Goal: Book appointment/travel/reservation

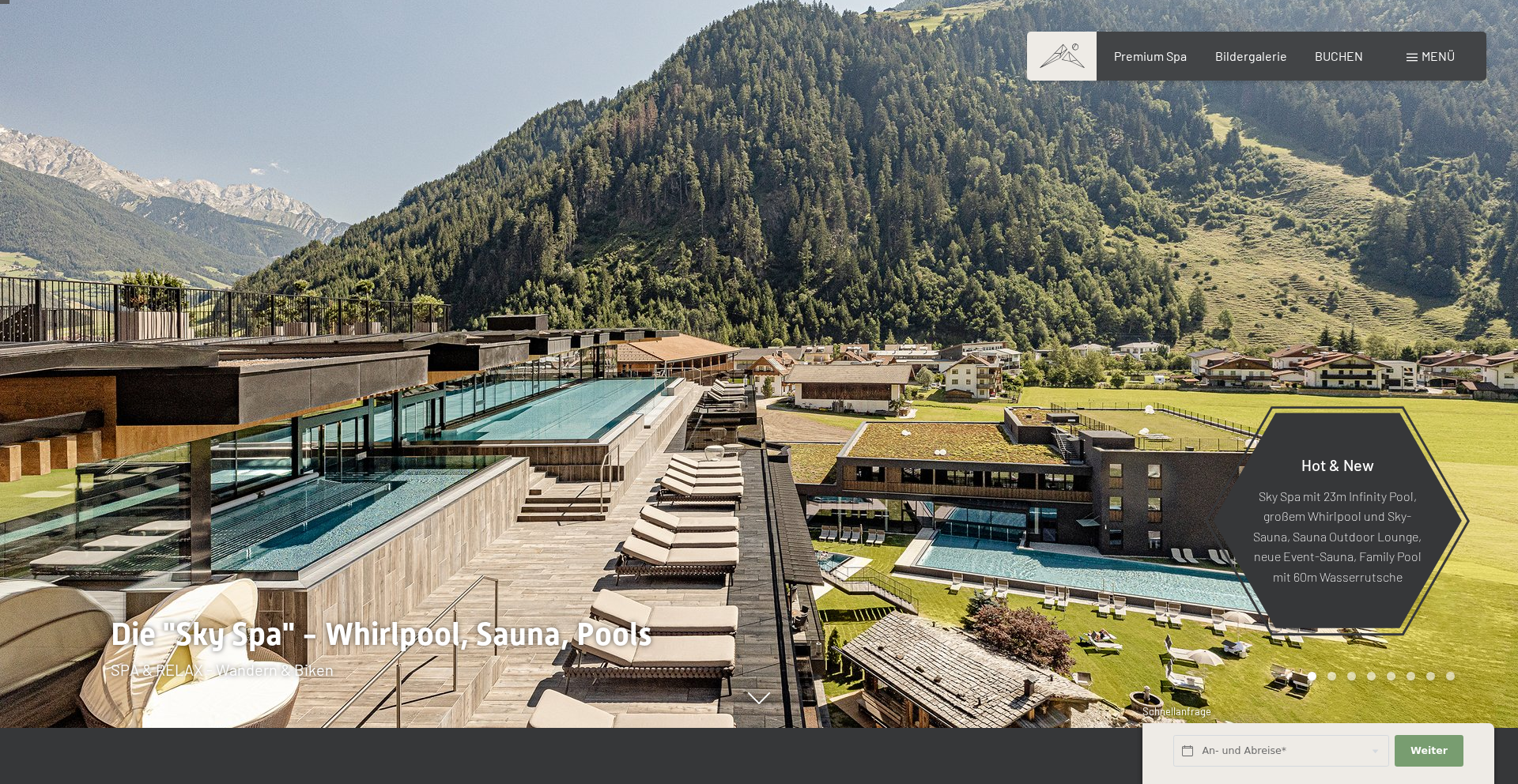
scroll to position [69, 0]
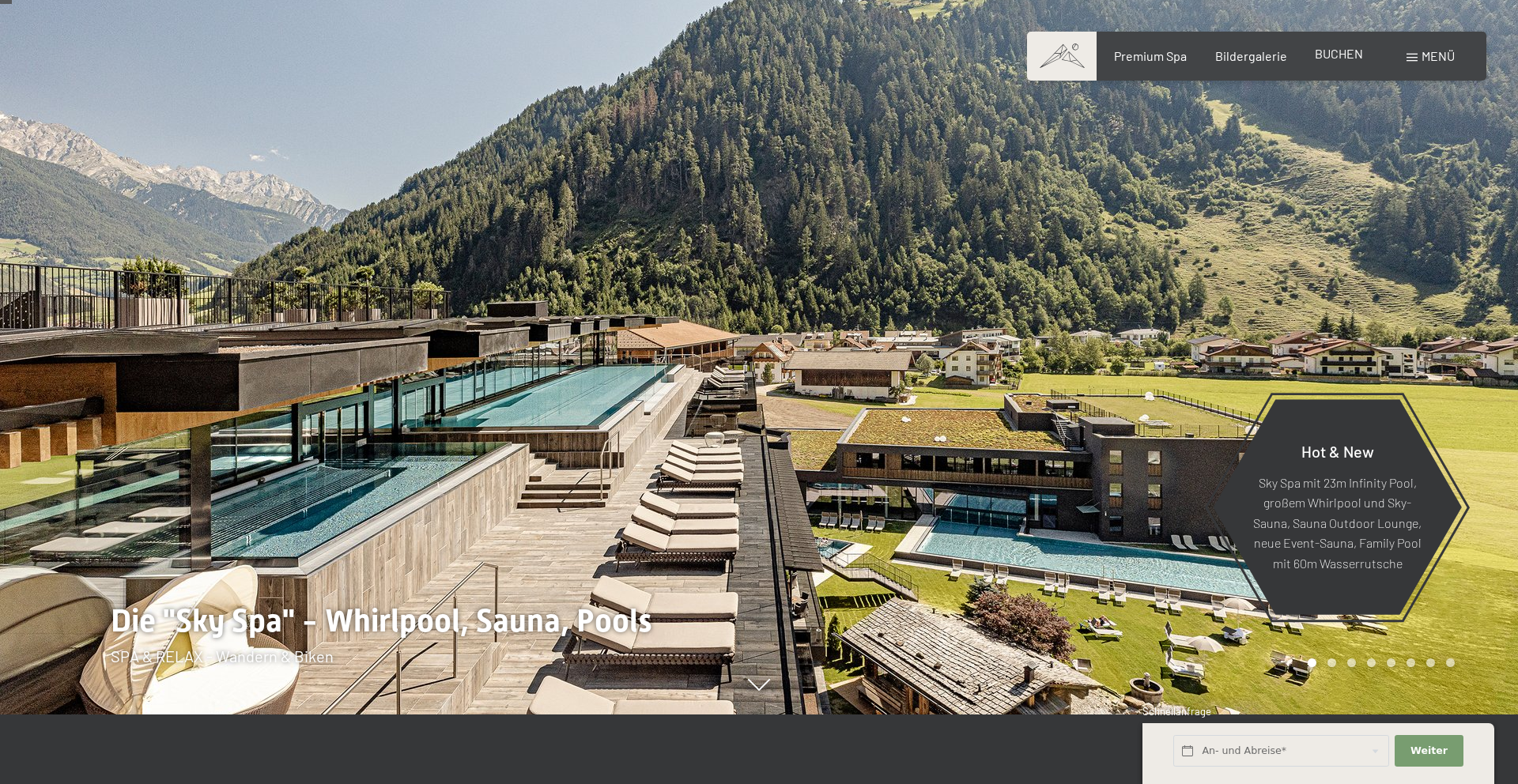
click at [1338, 52] on span "BUCHEN" at bounding box center [1338, 53] width 48 height 15
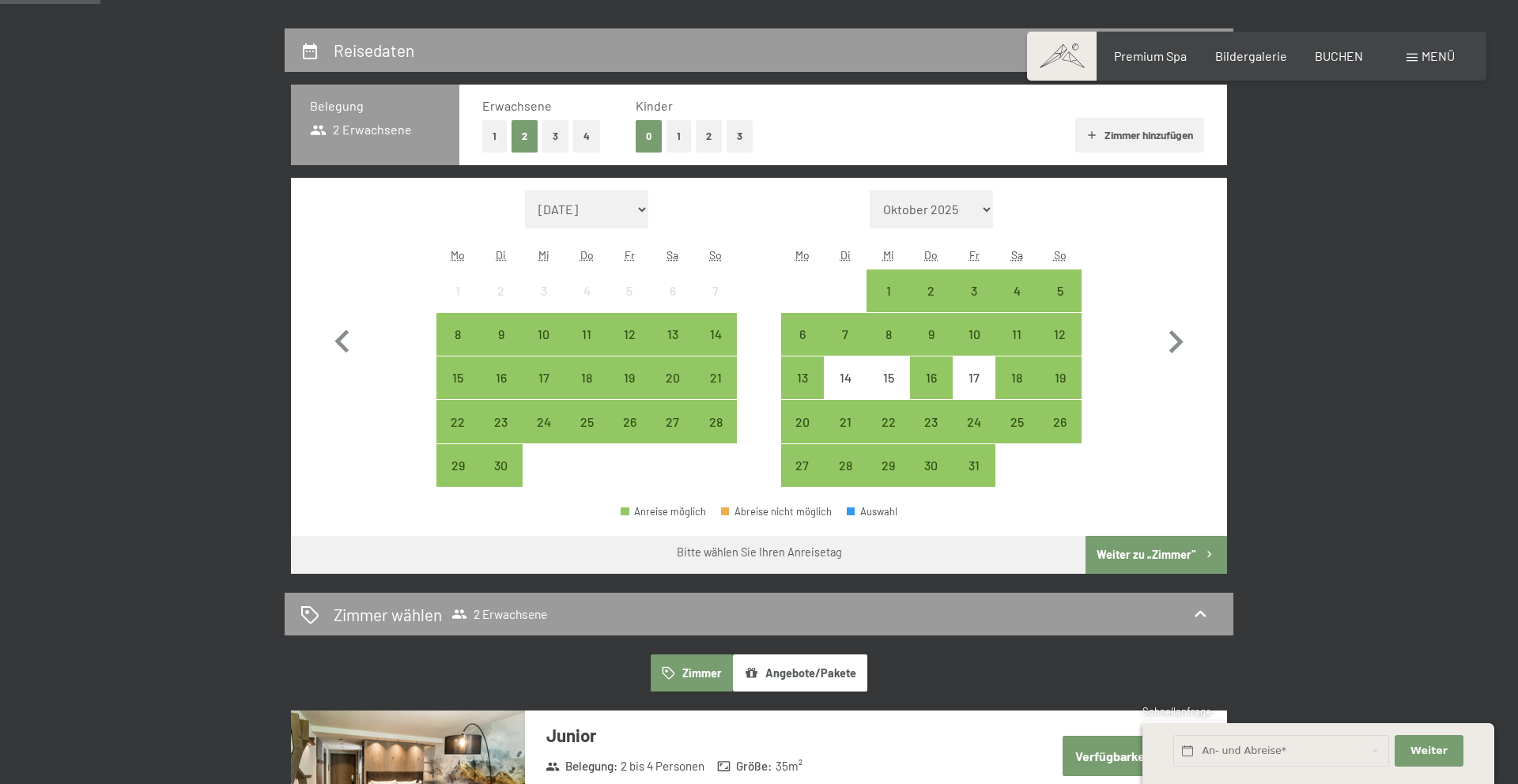
scroll to position [350, 0]
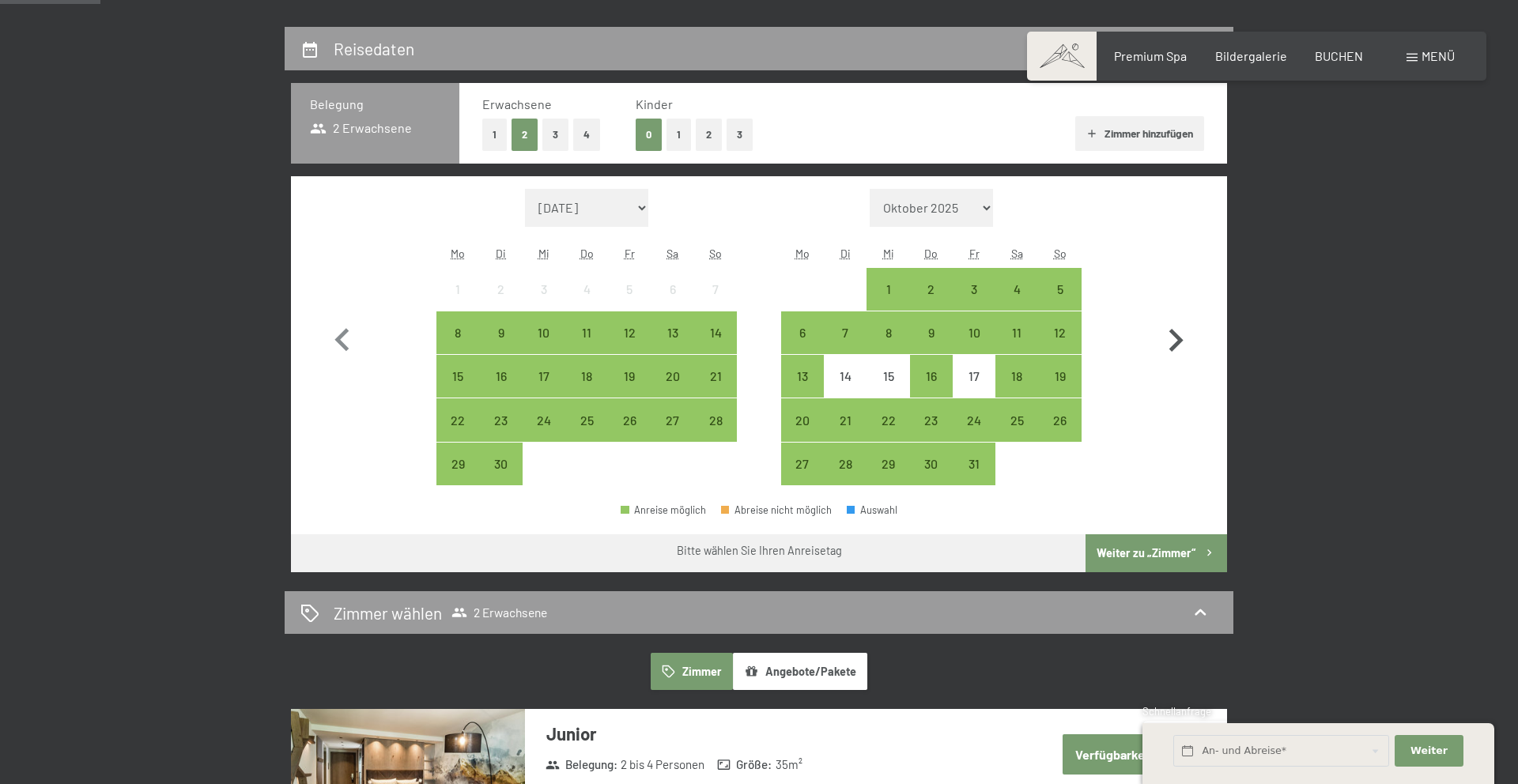
click at [1177, 339] on icon "button" at bounding box center [1176, 339] width 15 height 22
select select "2025-10-01"
select select "2025-11-01"
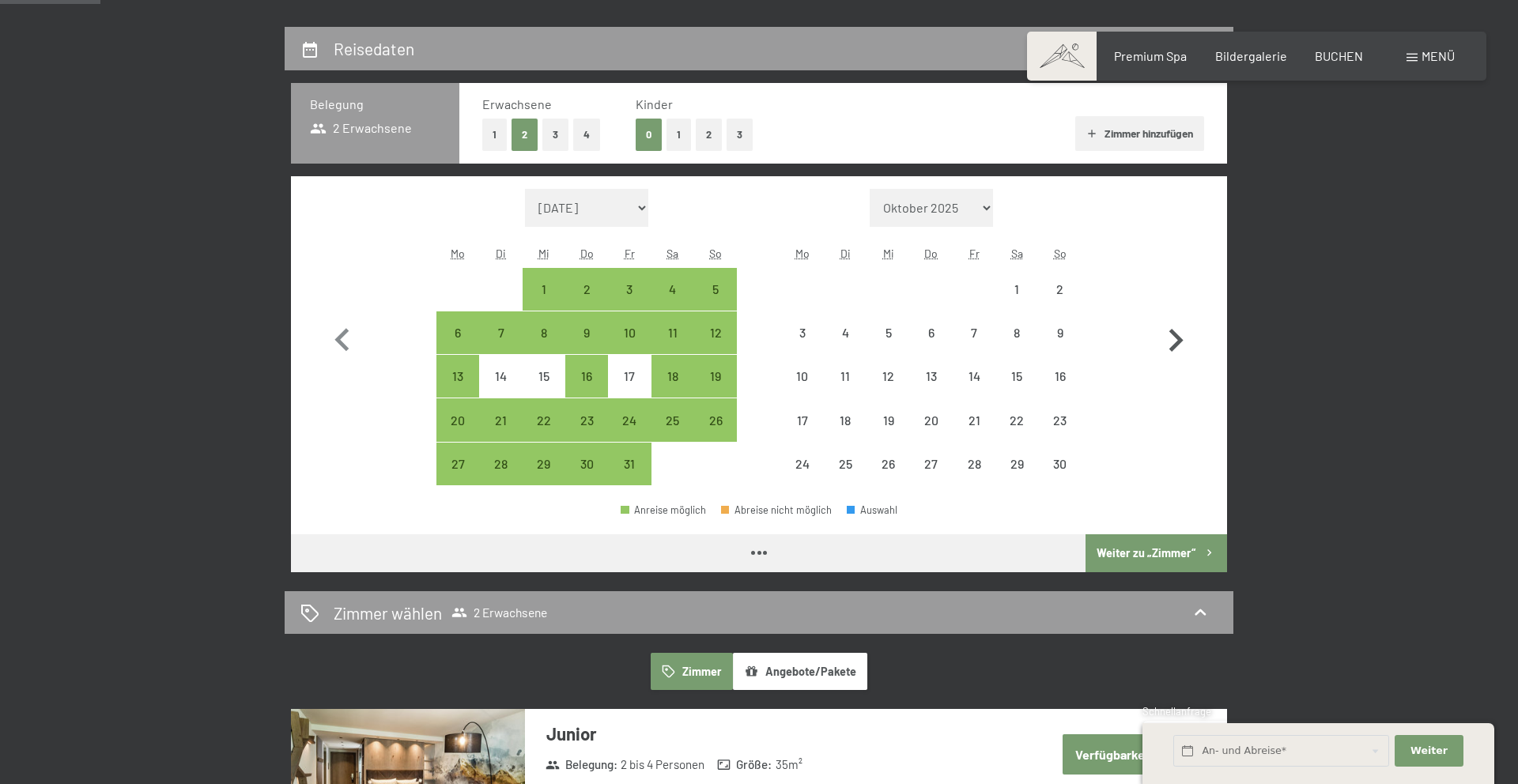
select select "2025-10-01"
select select "2025-11-01"
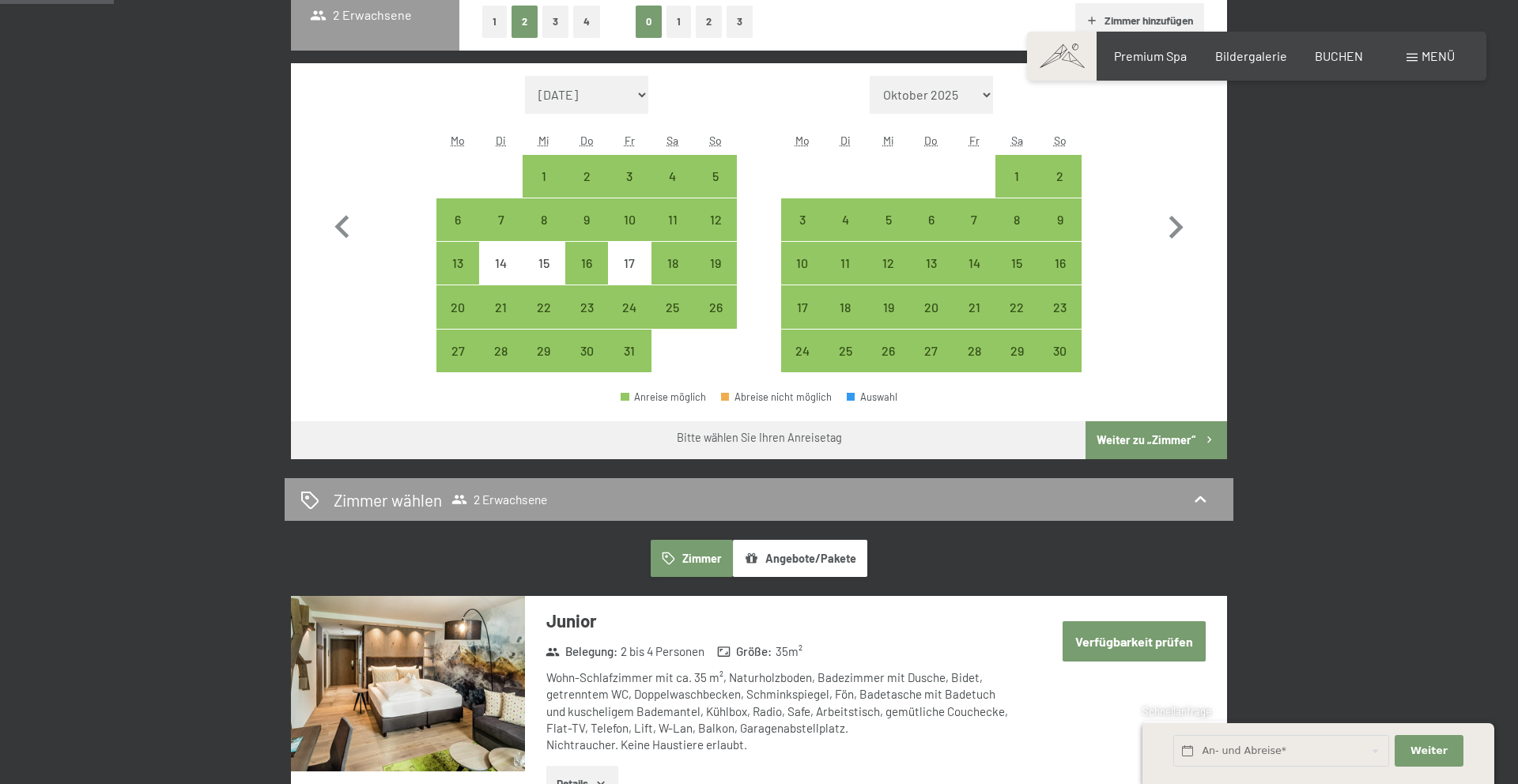
scroll to position [476, 0]
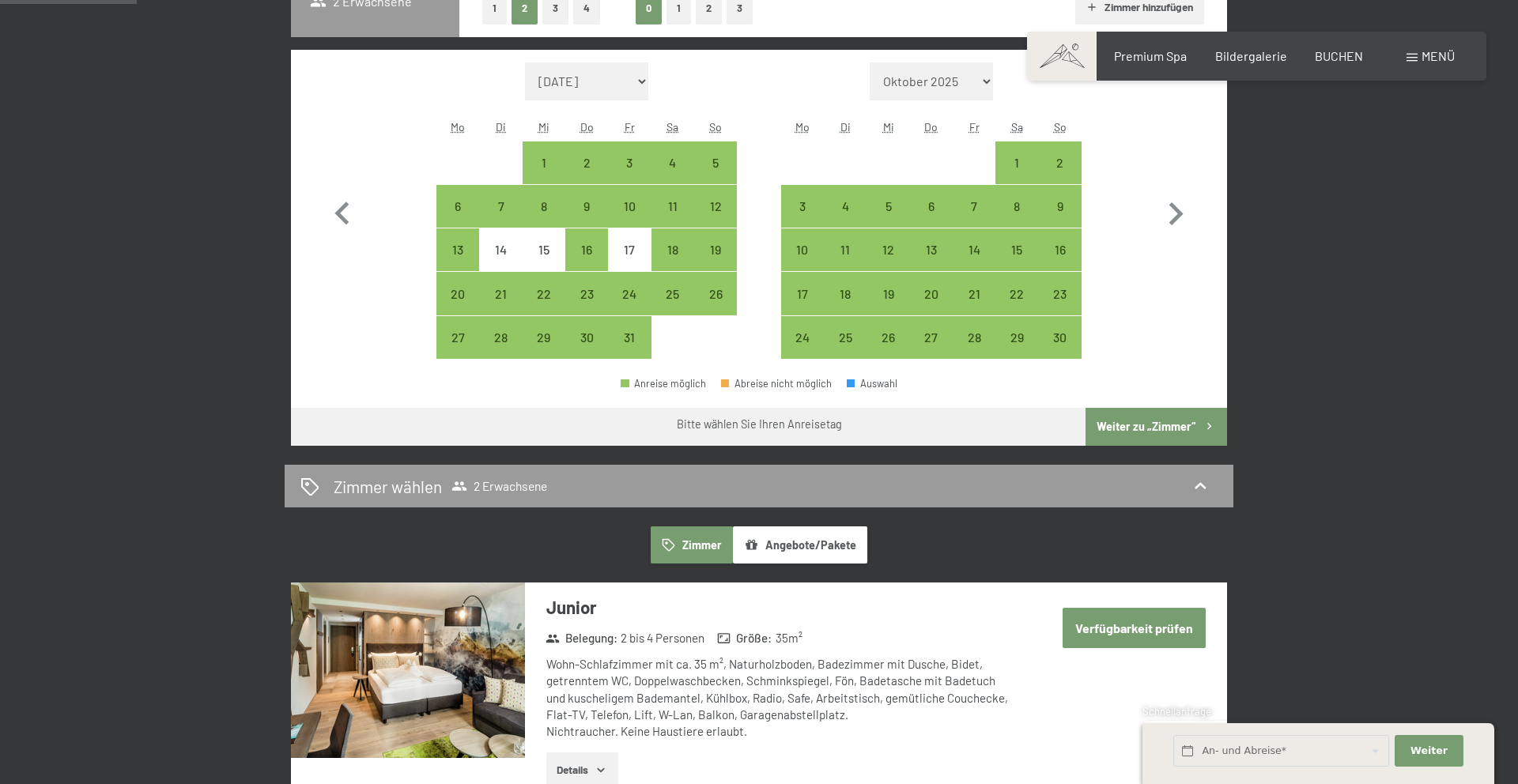
click at [791, 544] on button "Angebote/Pakete" at bounding box center [799, 544] width 134 height 36
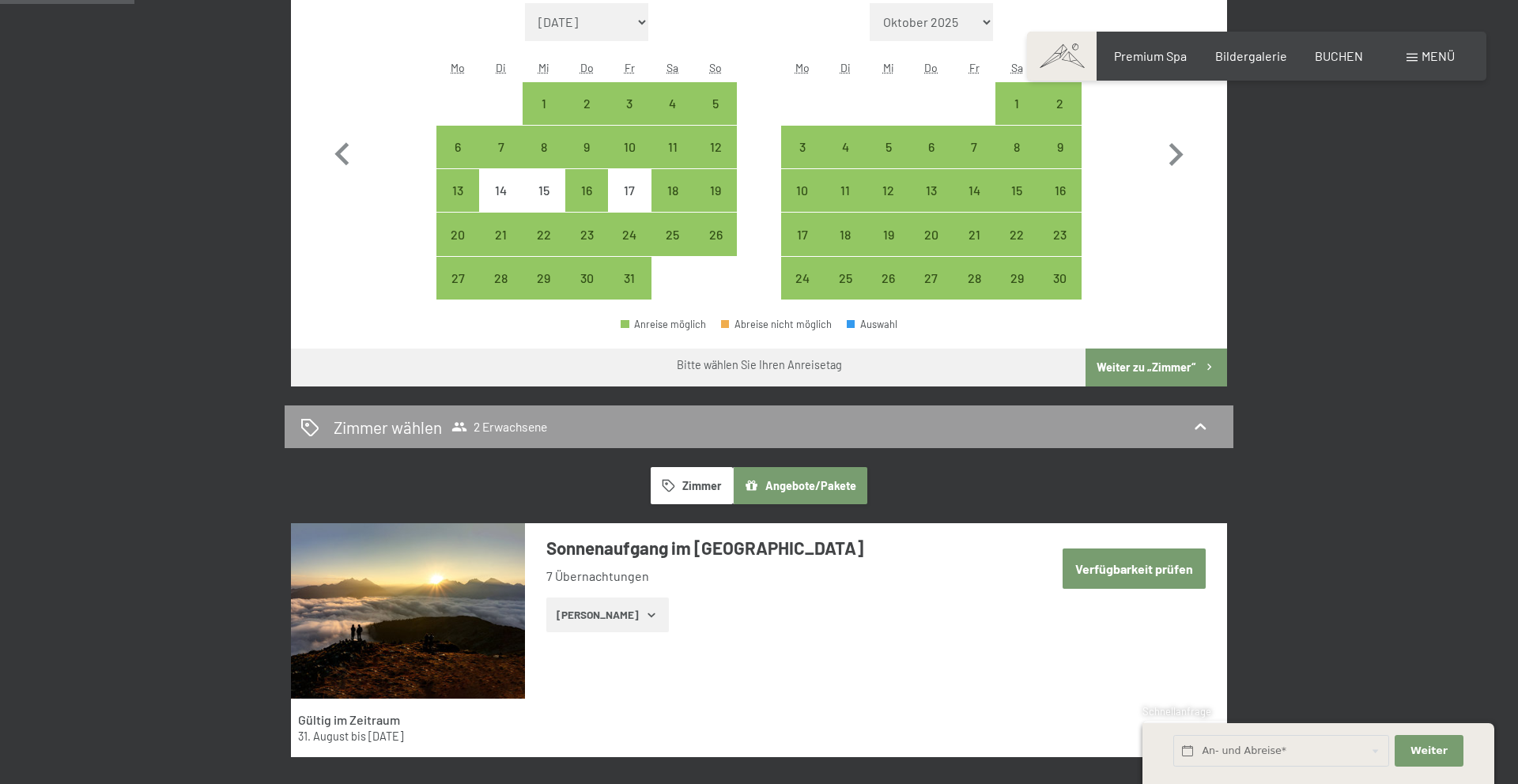
scroll to position [534, 0]
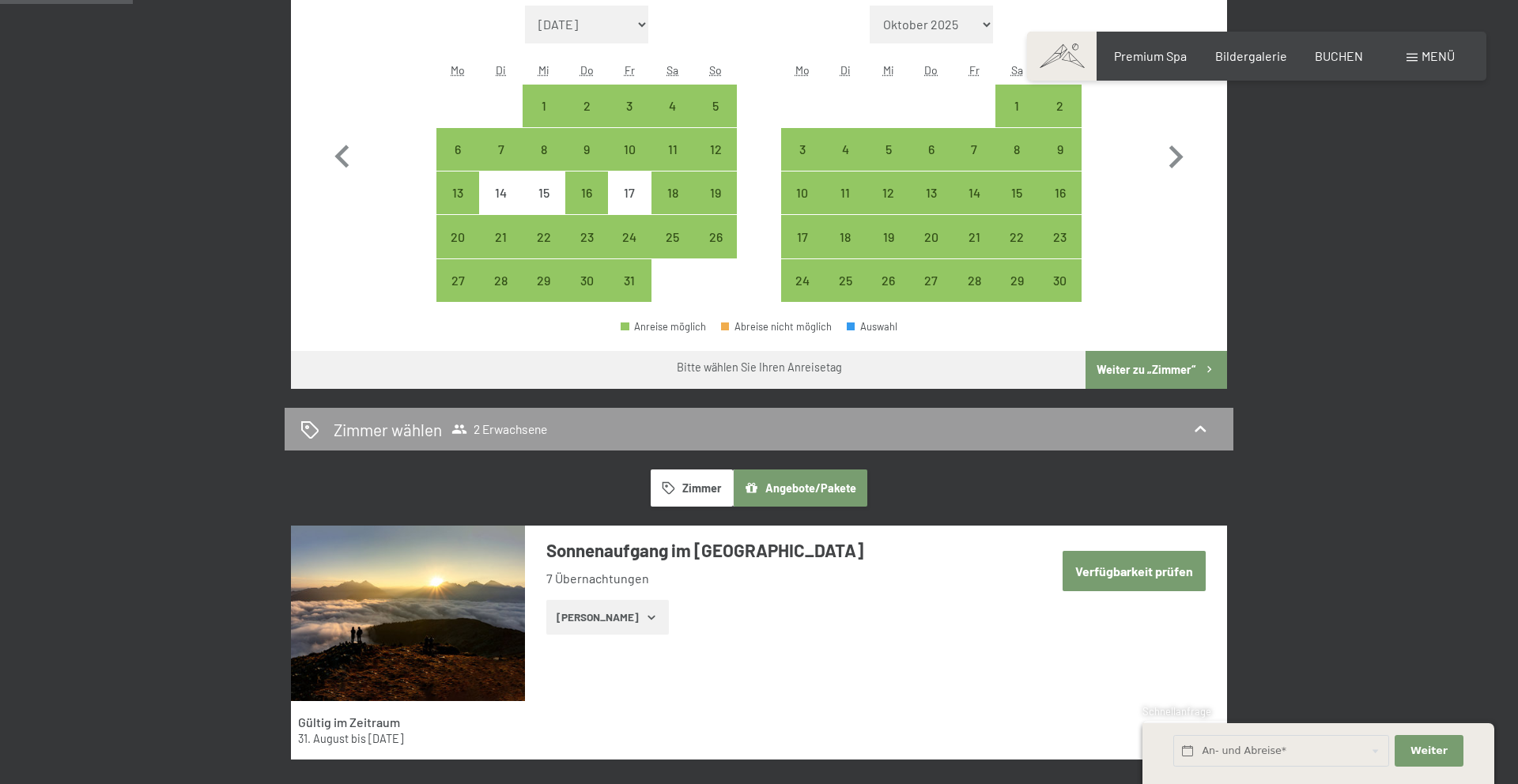
click at [693, 484] on button "Zimmer" at bounding box center [692, 487] width 82 height 36
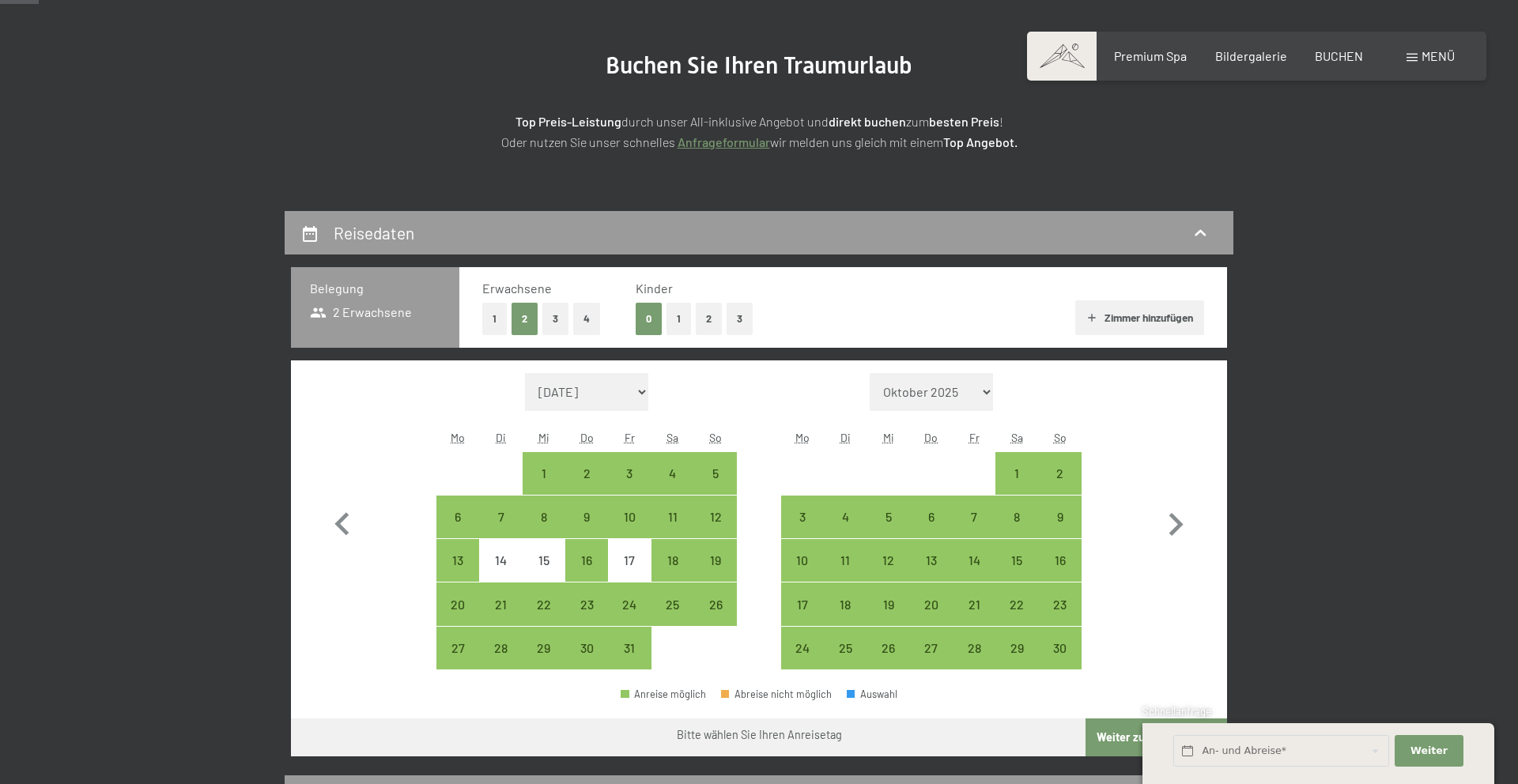
scroll to position [0, 0]
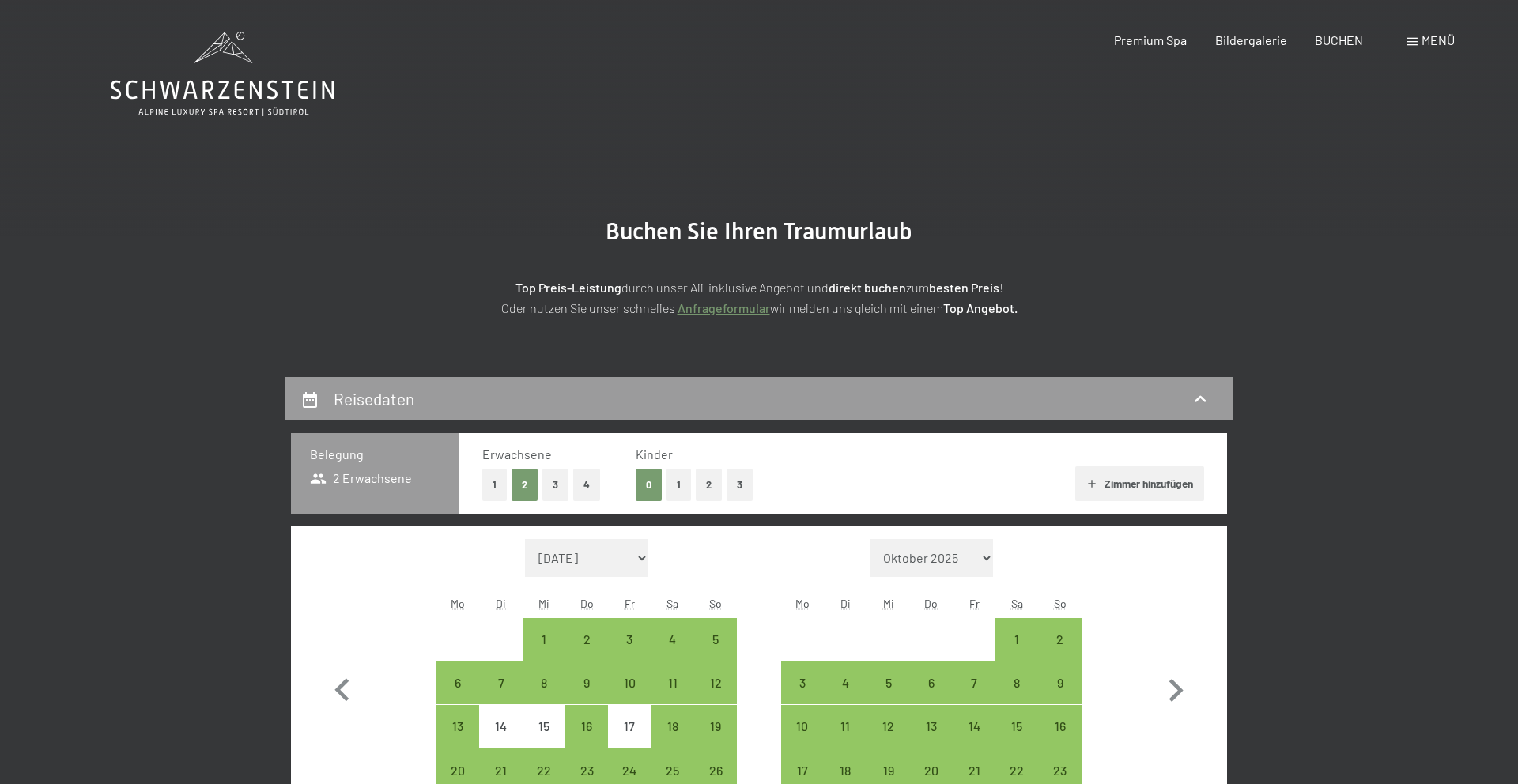
click at [190, 73] on icon at bounding box center [222, 73] width 224 height 84
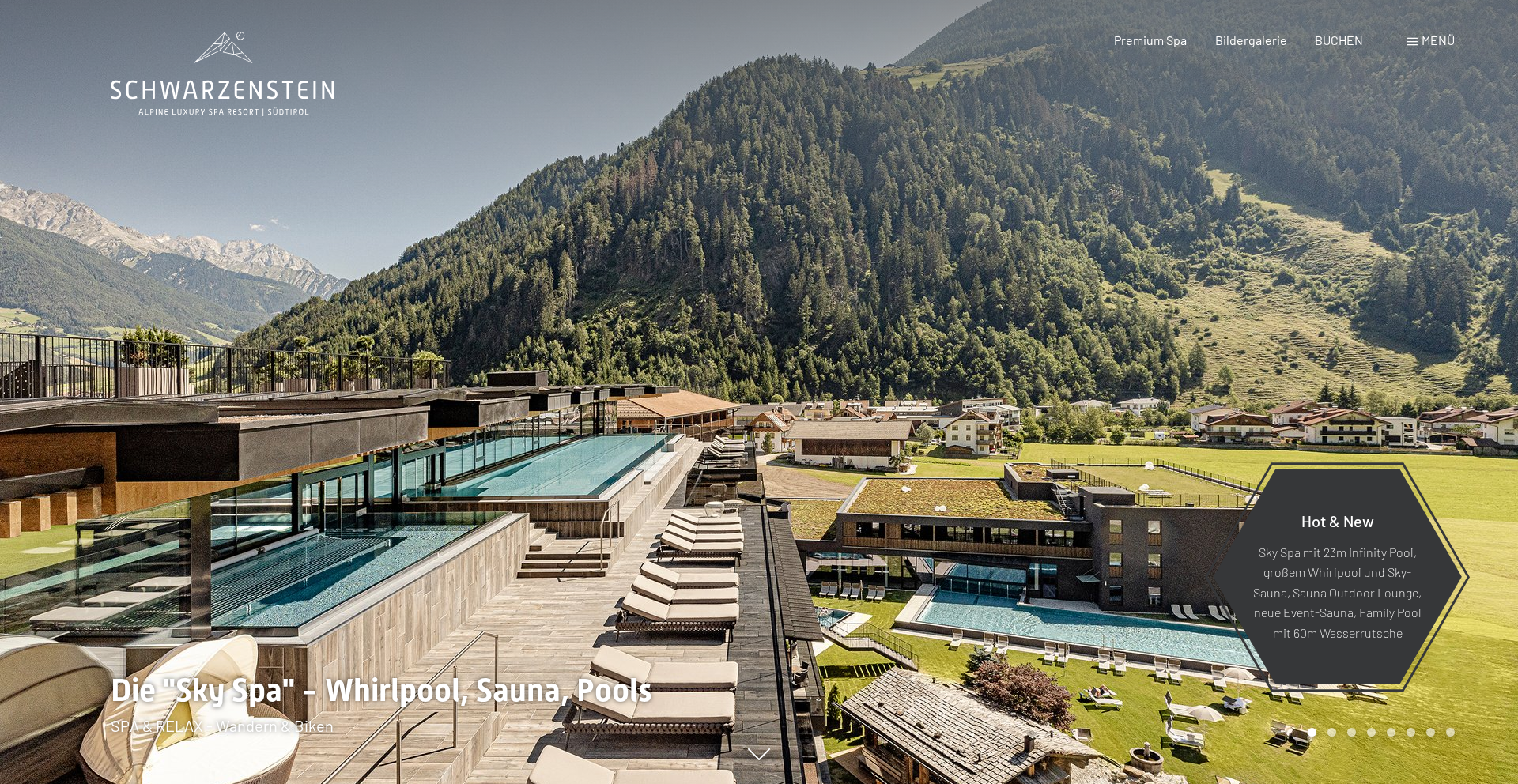
scroll to position [2, 0]
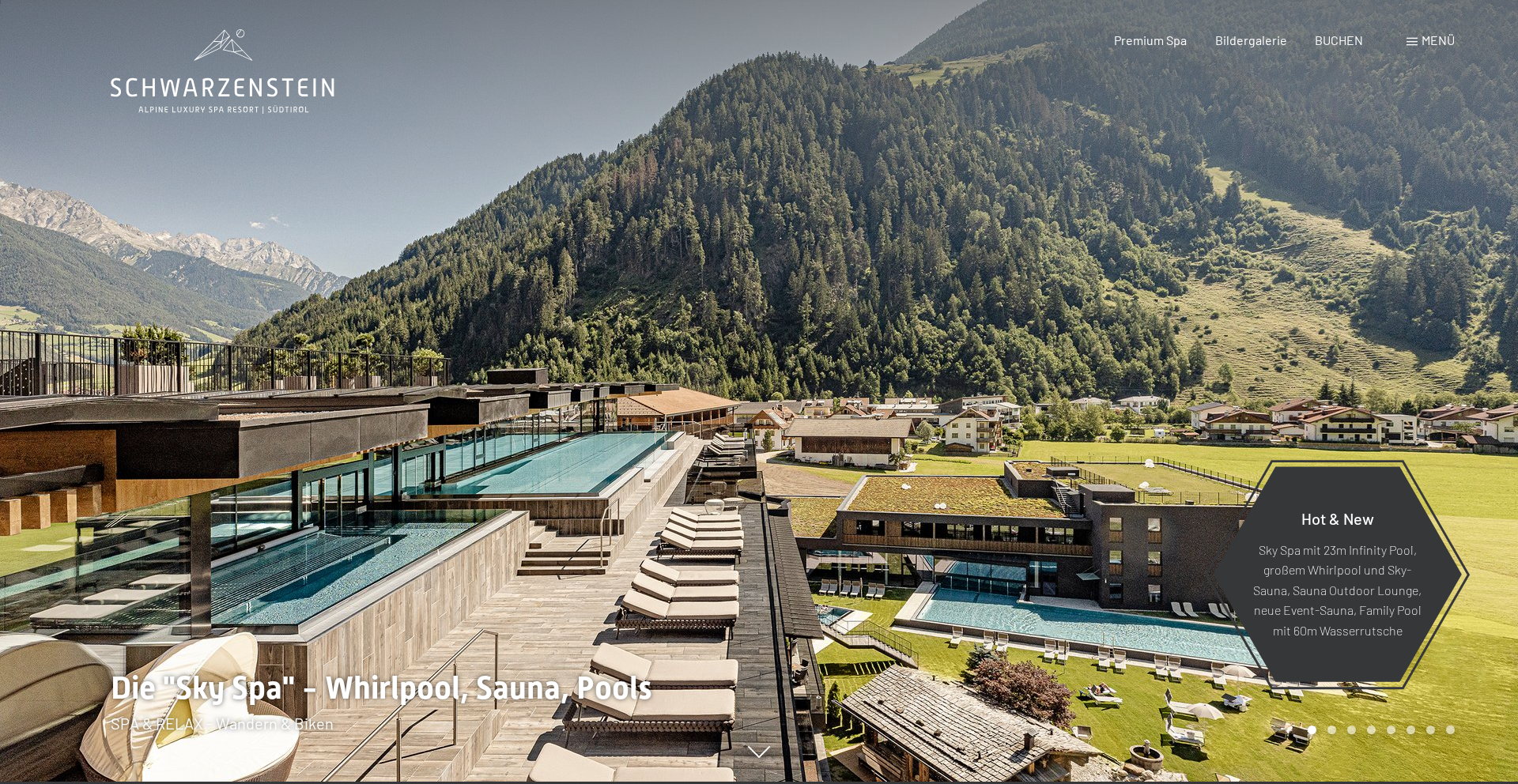
click at [1418, 41] on div "Menü" at bounding box center [1430, 40] width 48 height 18
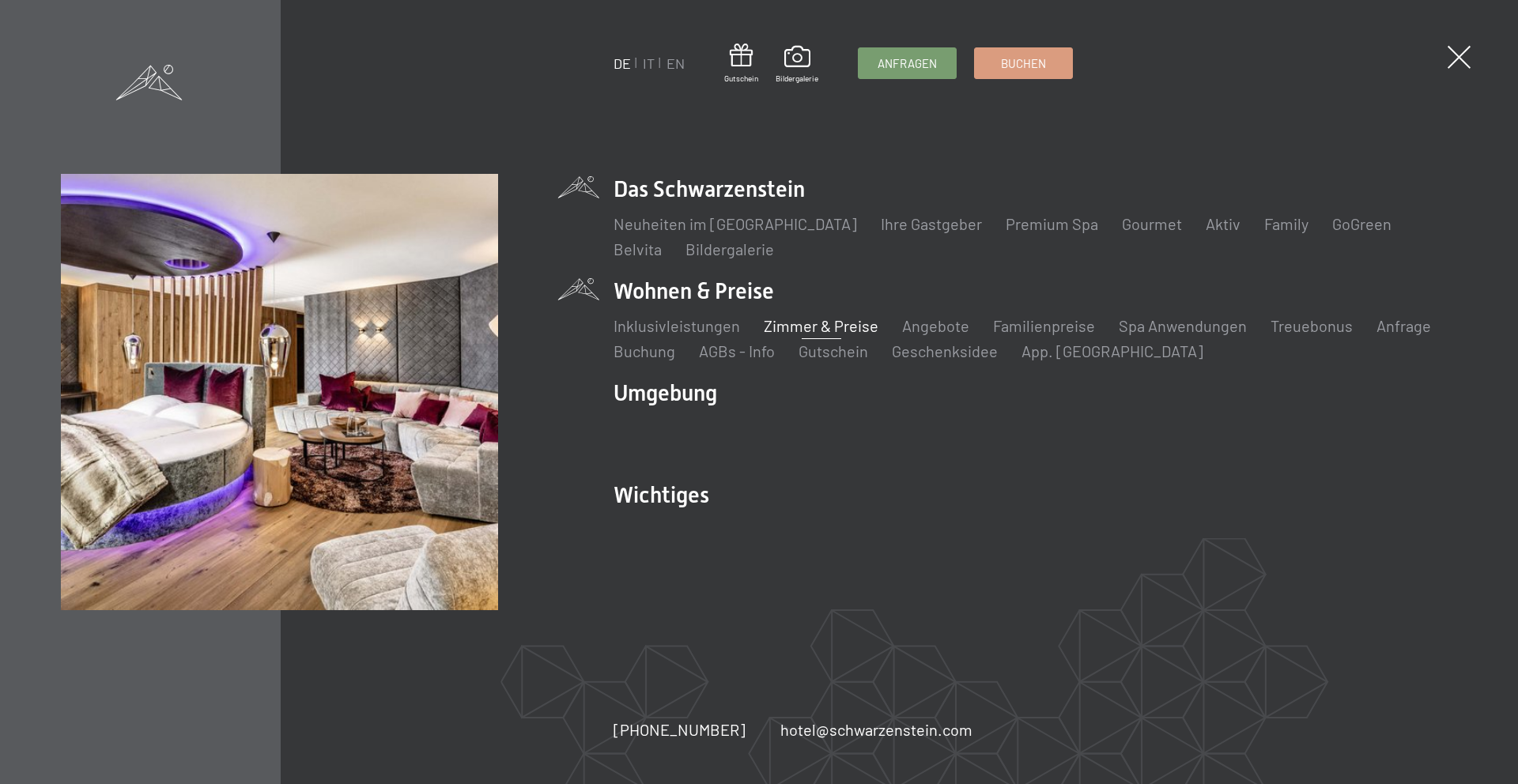
click at [812, 328] on link "Zimmer & Preise" at bounding box center [821, 325] width 114 height 19
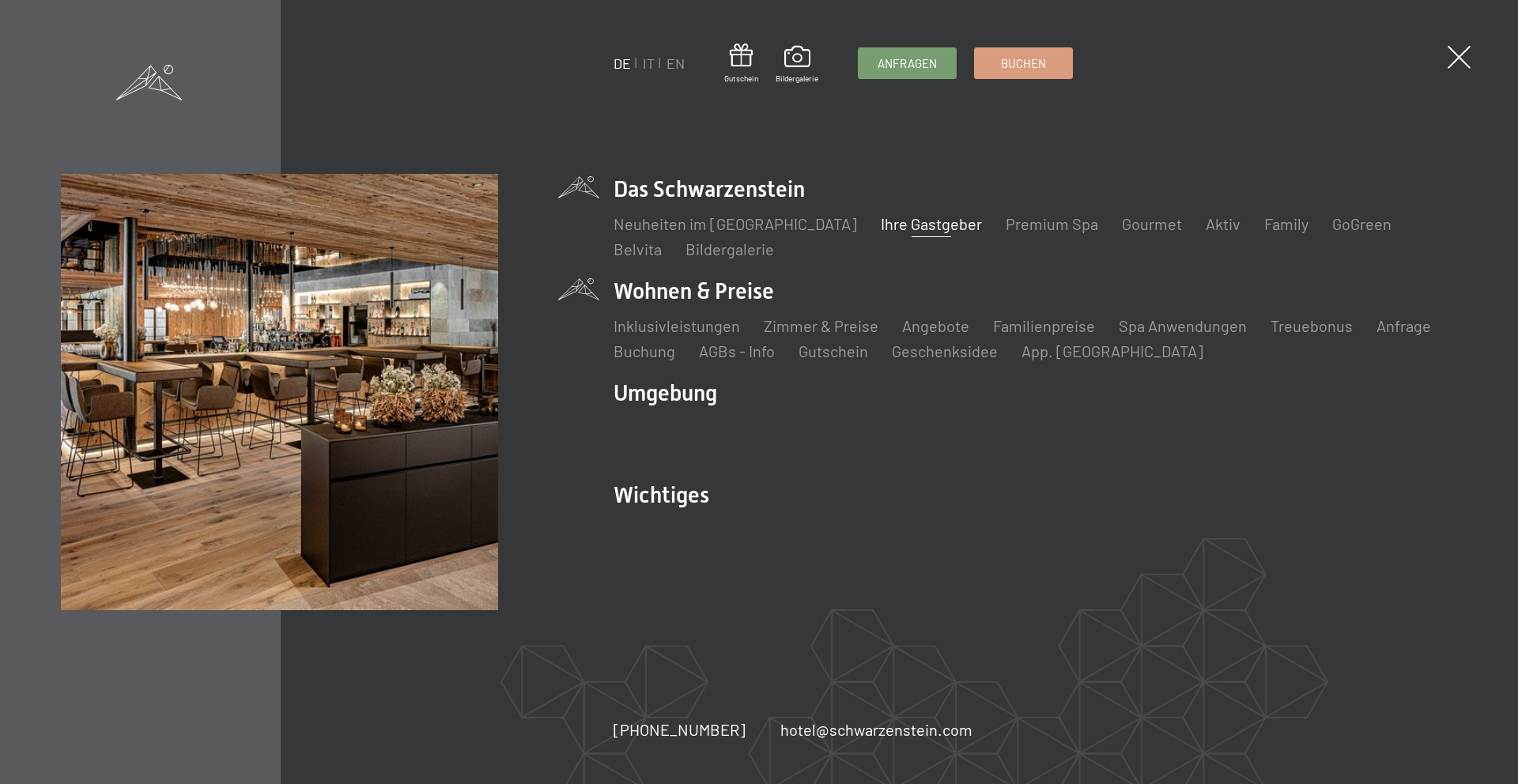
click at [891, 227] on link "Ihre Gastgeber" at bounding box center [930, 223] width 101 height 19
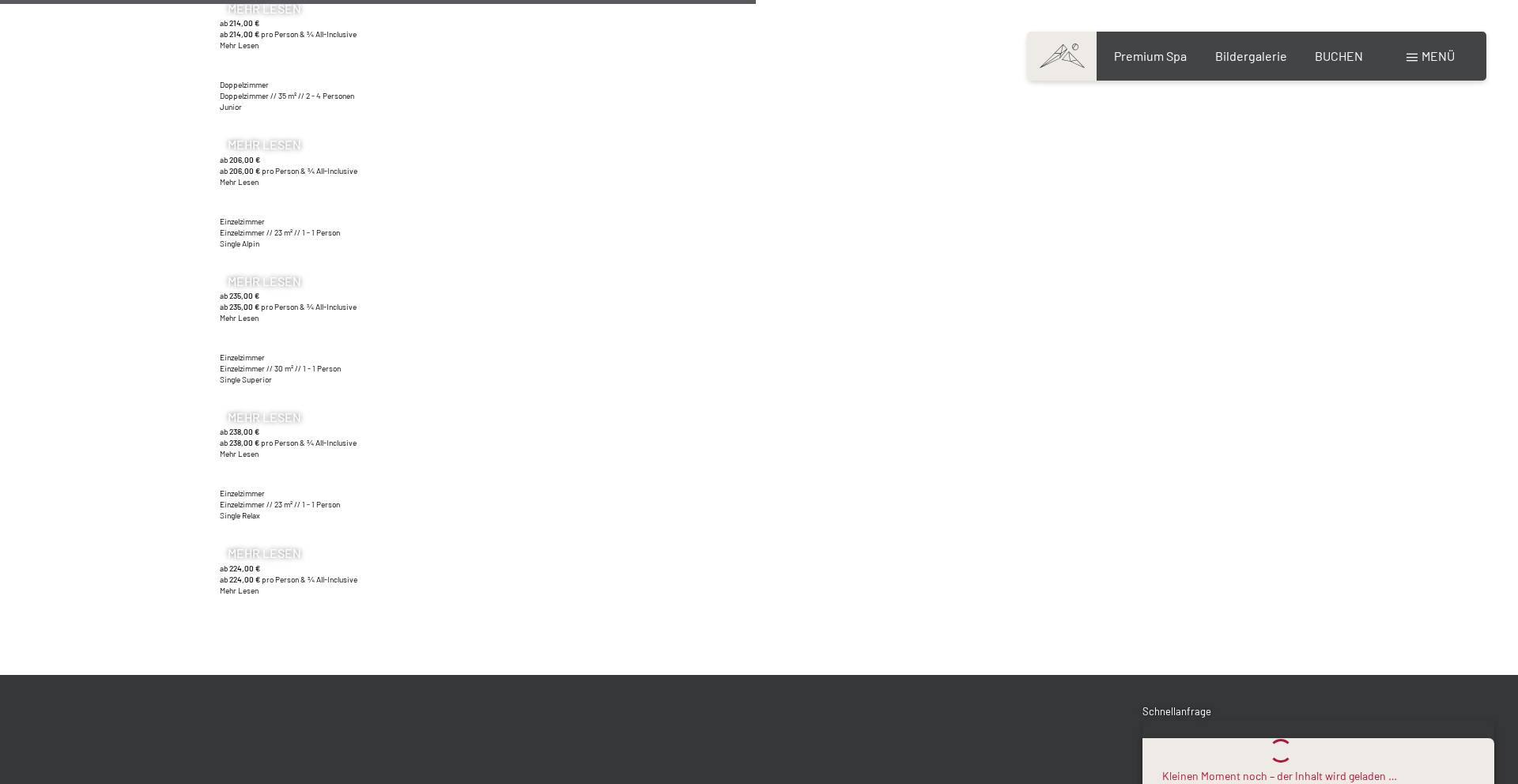
scroll to position [8182, 0]
